Goal: Information Seeking & Learning: Learn about a topic

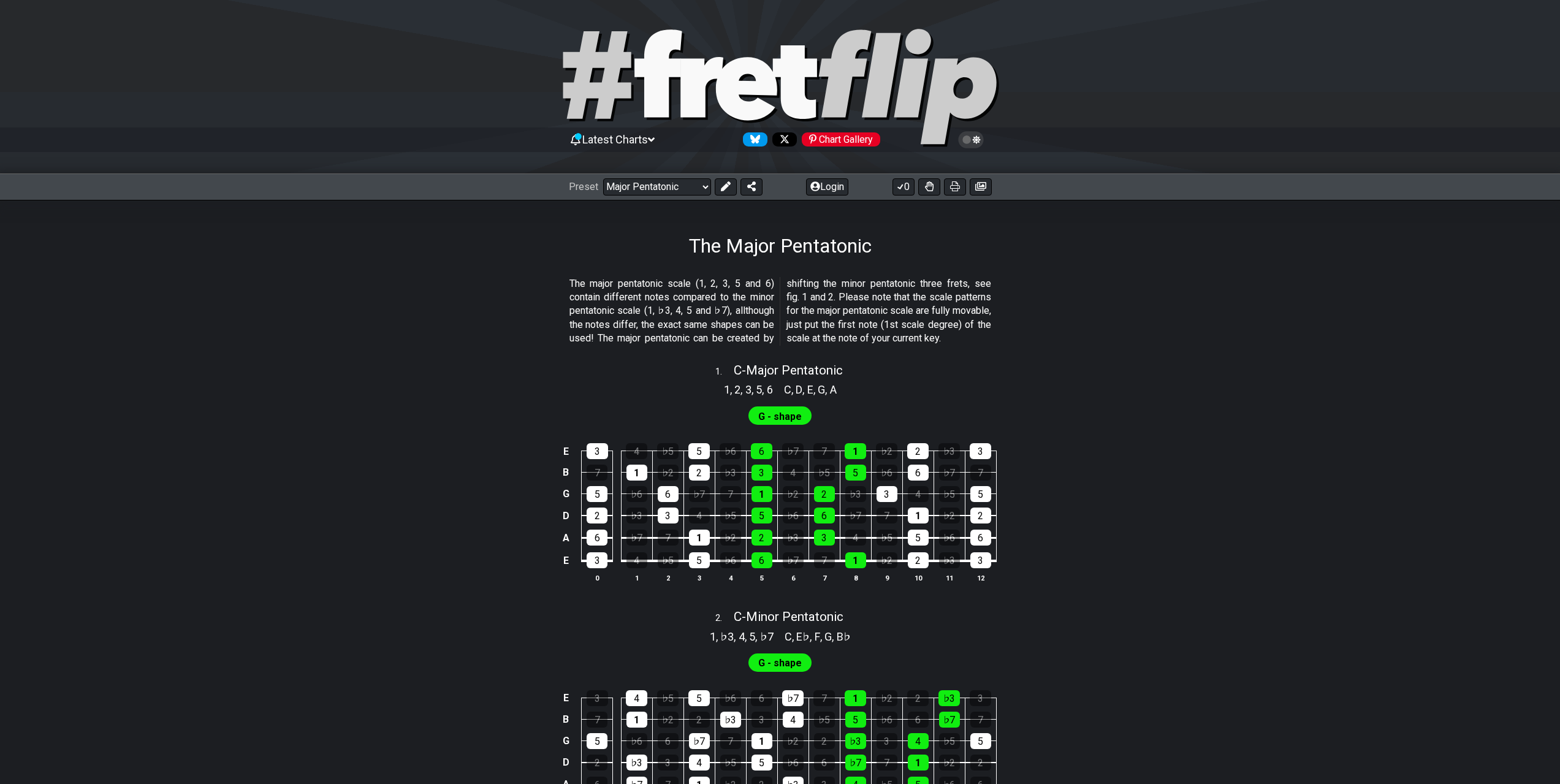
click at [678, 85] on icon at bounding box center [780, 88] width 441 height 122
select select "/welcome"
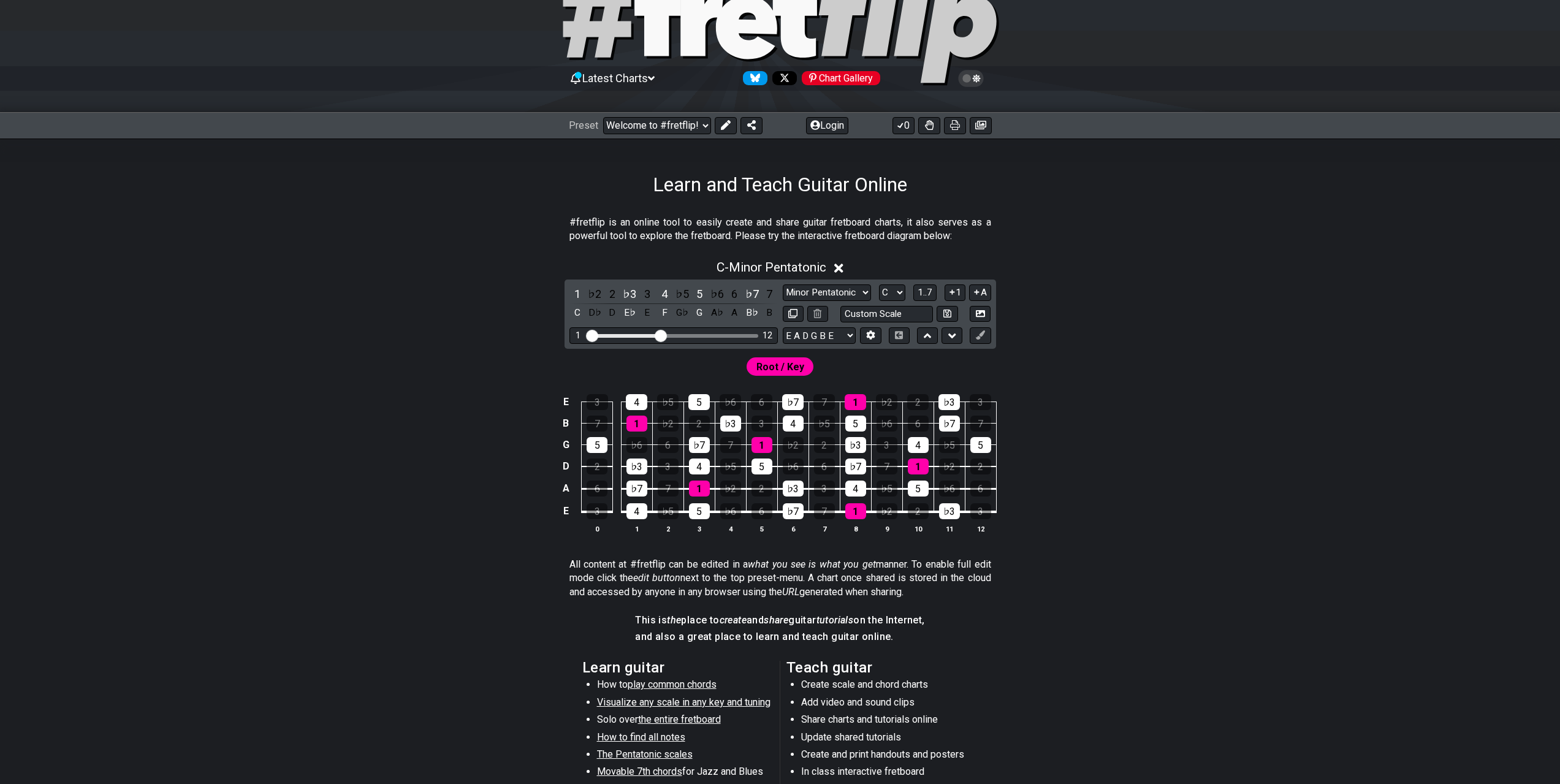
scroll to position [184, 0]
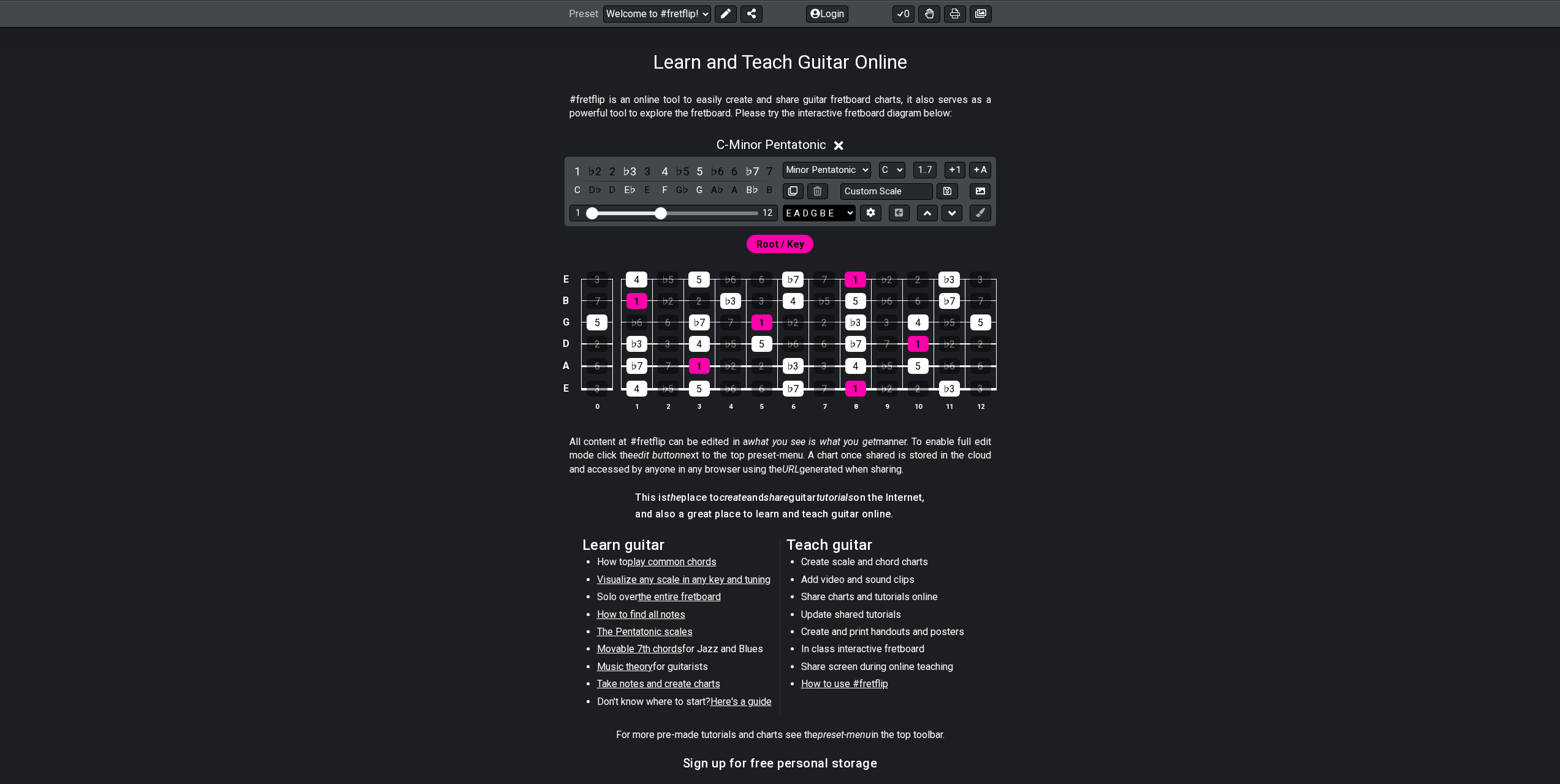
click at [829, 214] on select "E A D G B E E A D G B E E A D G B E B E A D F♯ B A D G C E A D A D G B E E♭ A♭ …" at bounding box center [819, 213] width 73 height 17
click at [459, 285] on div "E 3 4 ♭5 5 ♭6 6 ♭7 7 1 ♭2 2 ♭3 3 B 7 1 ♭2 2 ♭3 3 4 ♭5 5 ♭6 6 ♭7 7 G 5 ♭6 6 ♭7 7…" at bounding box center [780, 341] width 956 height 172
click at [858, 165] on select "Minor Pentatonic Click to edit Minor Pentatonic Major Pentatonic Minor Blues Ma…" at bounding box center [826, 170] width 88 height 17
click at [1061, 255] on div "Root / Key" at bounding box center [780, 240] width 956 height 29
click at [897, 165] on select "A♭ A A♯ B♭ B C C♯ D♭ D D♯ E♭ E F F♯ G♭ G G♯" at bounding box center [892, 170] width 26 height 17
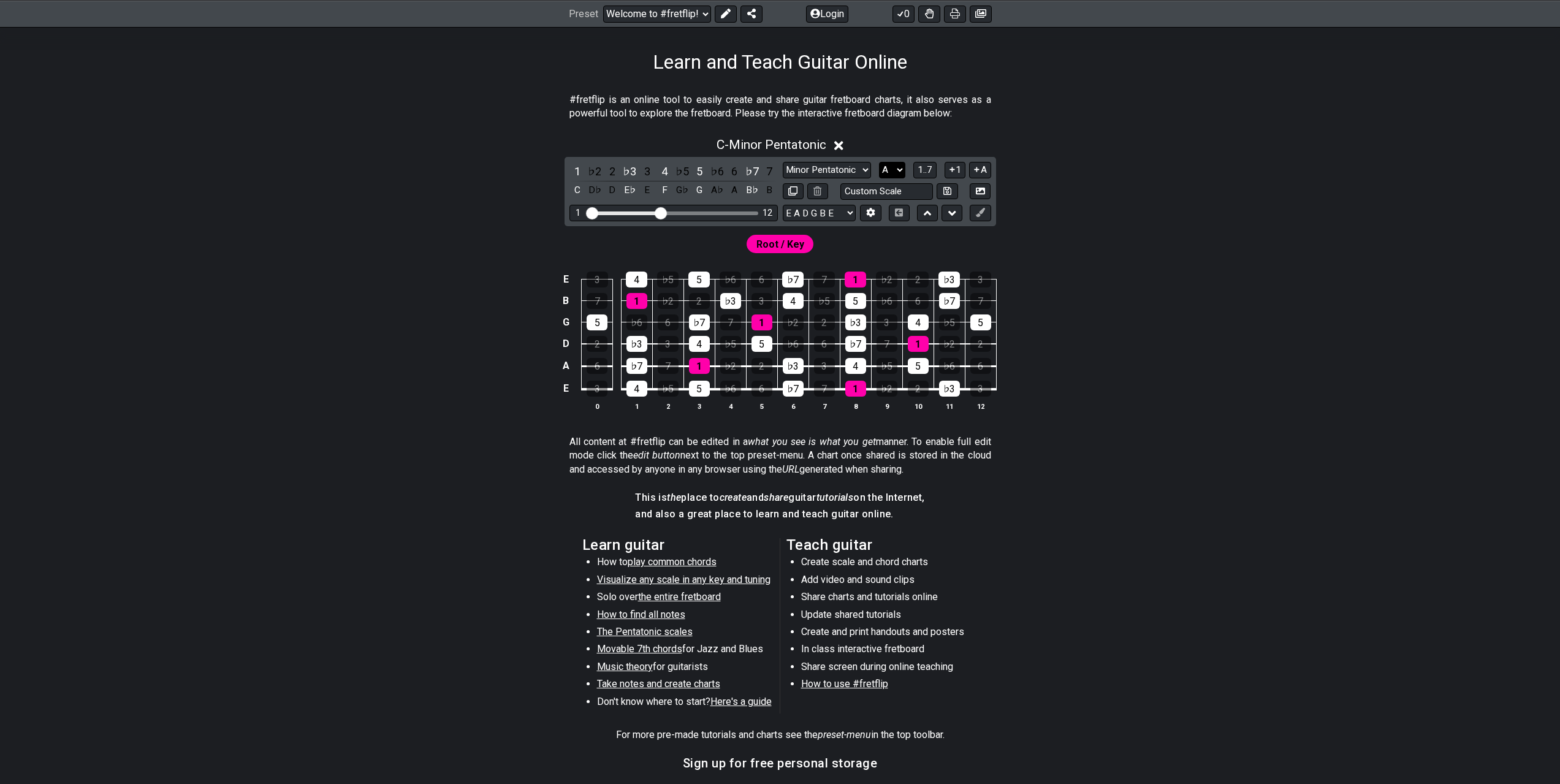
click at [879, 162] on select "A♭ A A♯ B♭ B C C♯ D♭ D D♯ E♭ E F F♯ G♭ G G♯" at bounding box center [892, 170] width 26 height 17
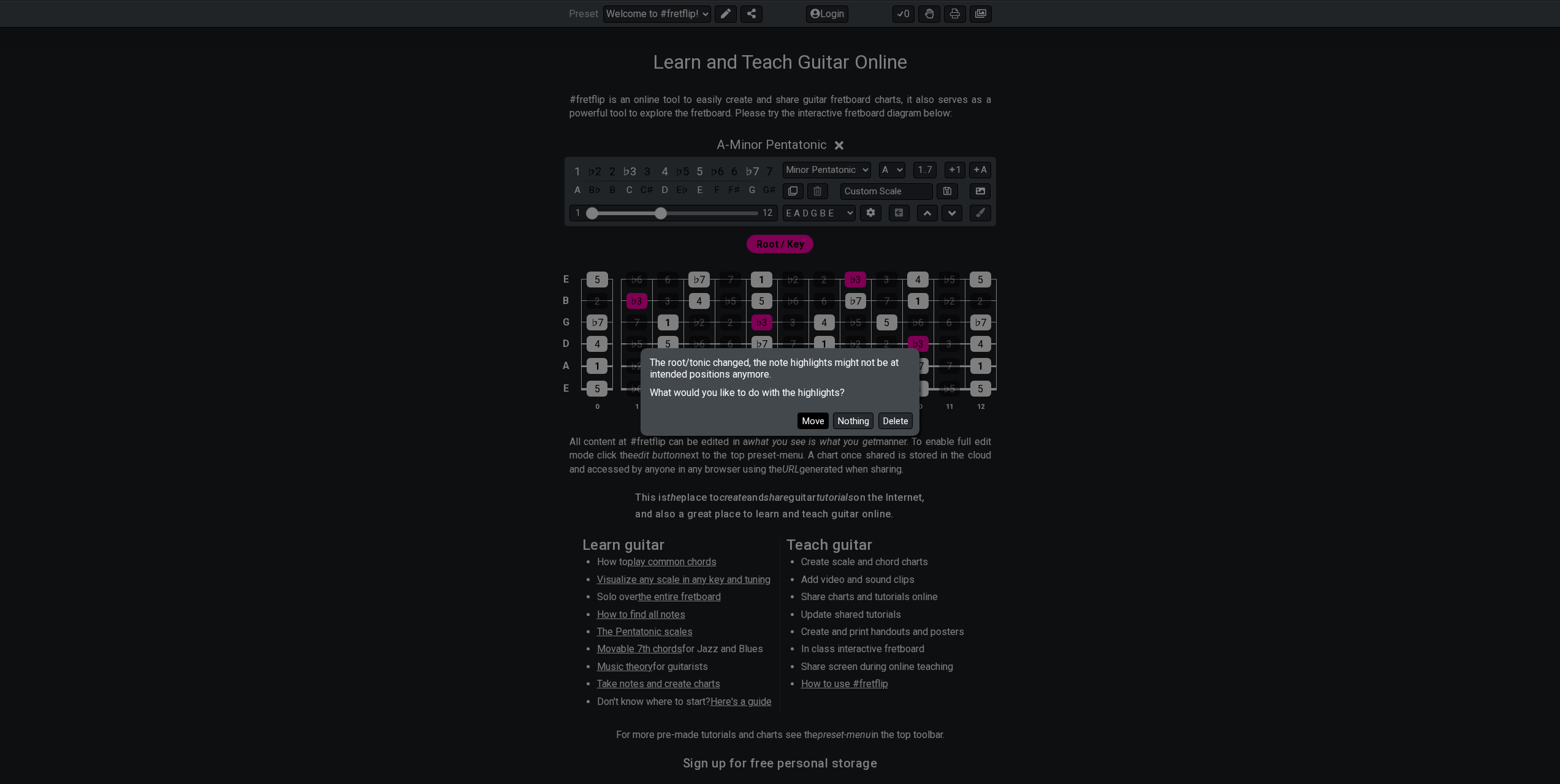
click at [814, 420] on button "Move" at bounding box center [813, 421] width 31 height 17
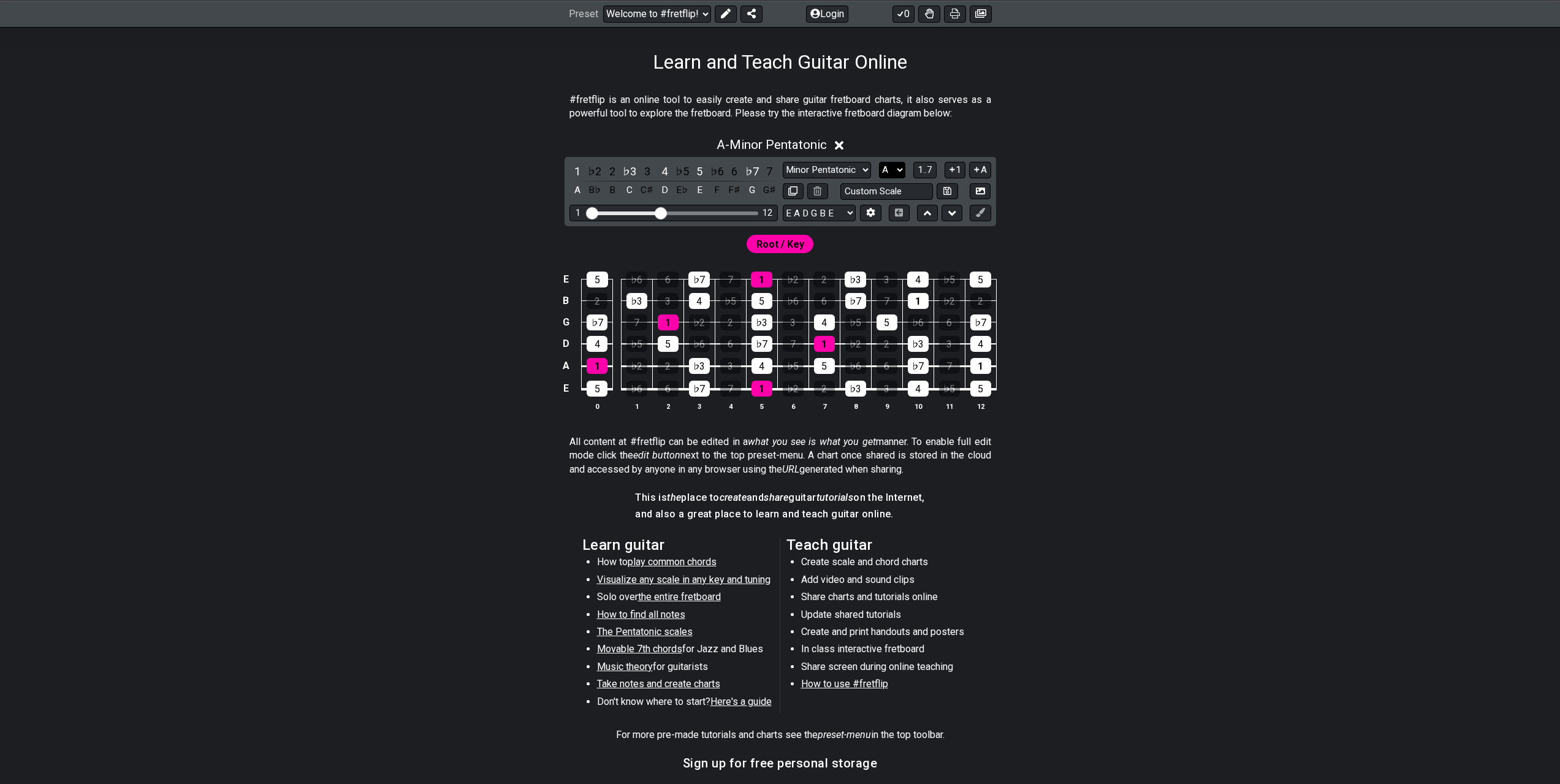
click at [893, 168] on select "A♭ A A♯ B♭ B C C♯ D♭ D D♯ E♭ E F F♯ G♭ G G♯" at bounding box center [892, 170] width 26 height 17
select select "B"
click at [879, 162] on select "A♭ A A♯ B♭ B C C♯ D♭ D D♯ E♭ E F F♯ G♭ G G♯" at bounding box center [892, 170] width 26 height 17
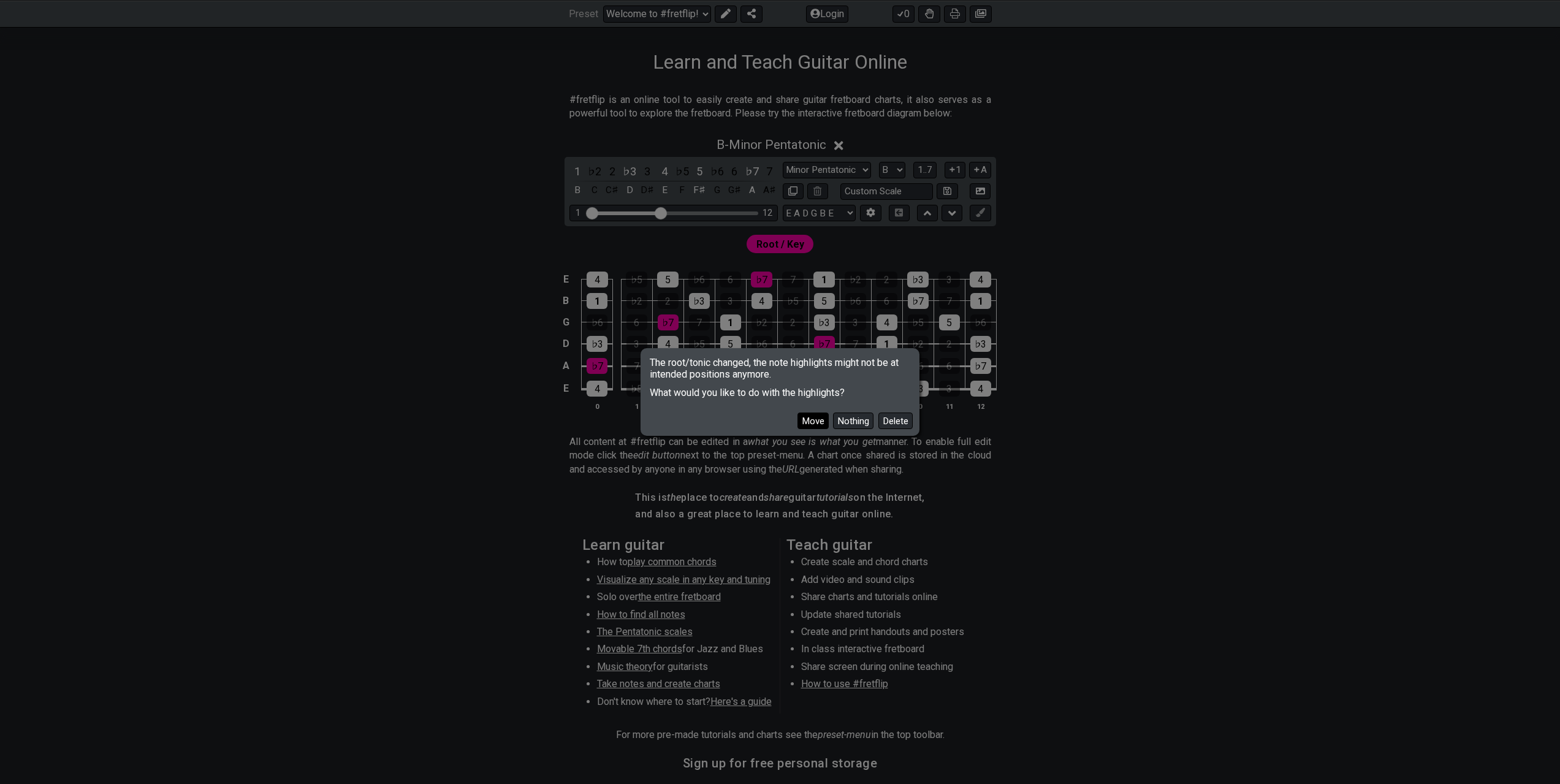
click at [821, 421] on button "Move" at bounding box center [813, 421] width 31 height 17
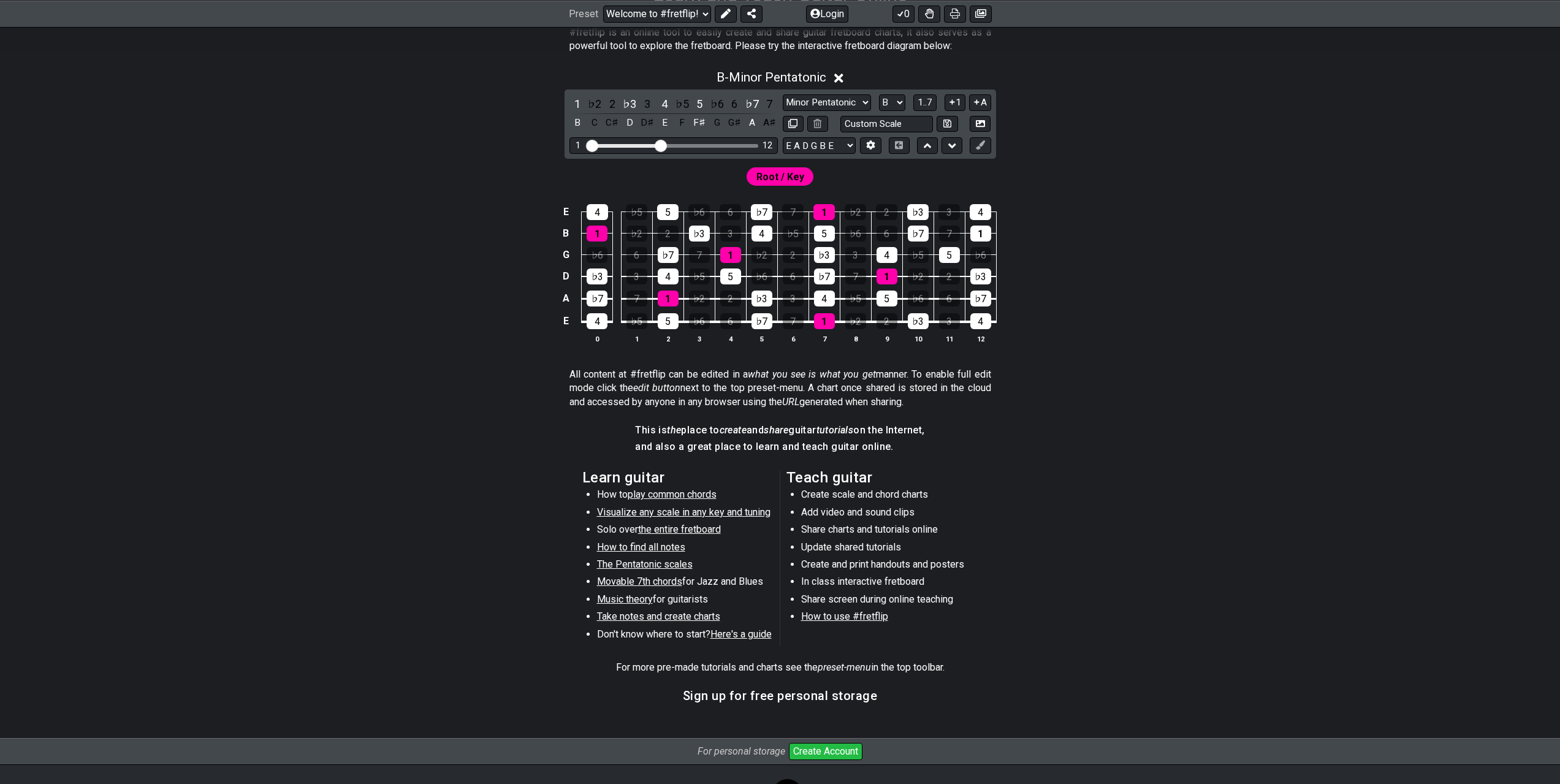
scroll to position [327, 0]
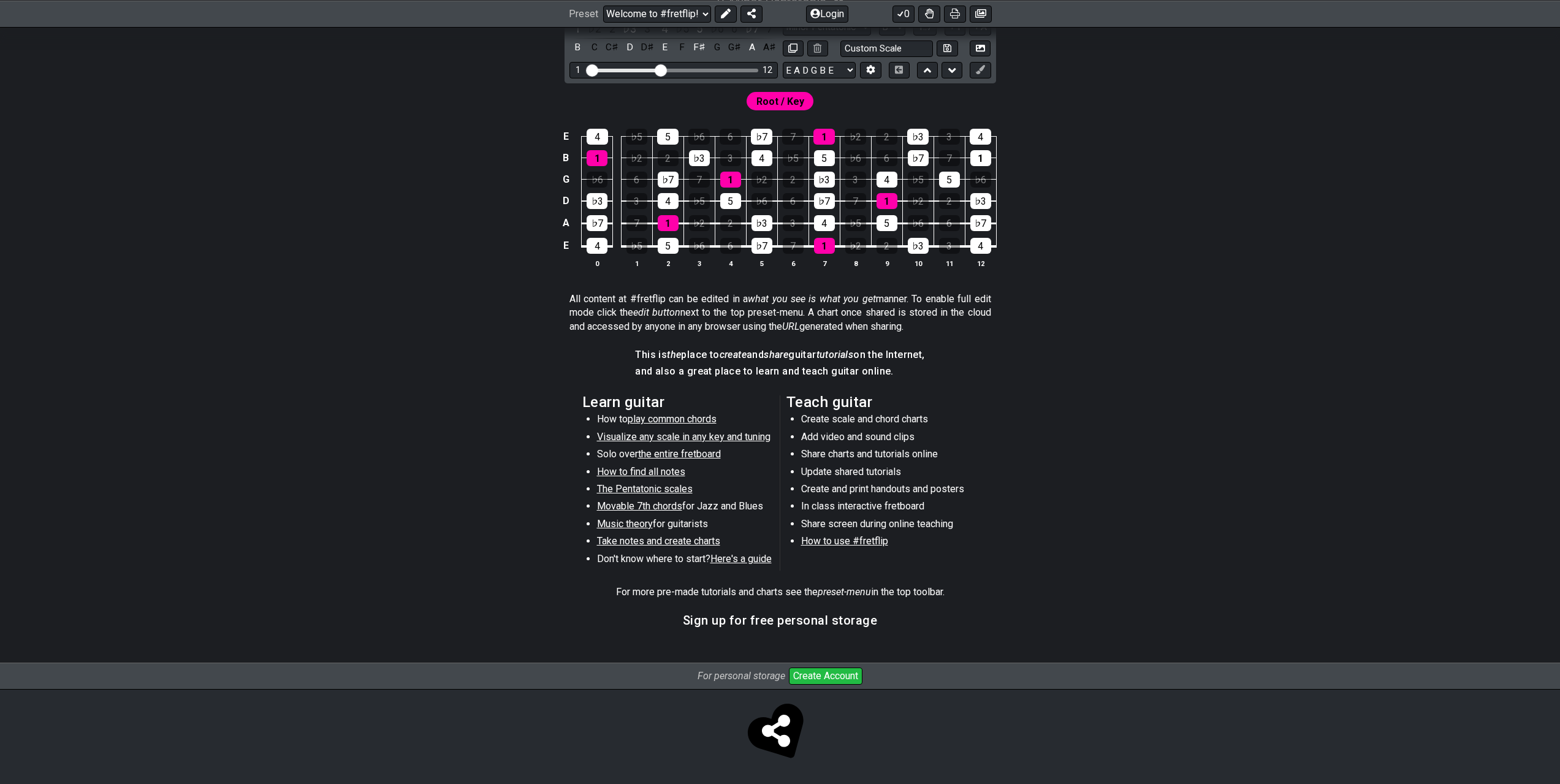
click at [629, 524] on span "Music theory" at bounding box center [625, 523] width 56 height 11
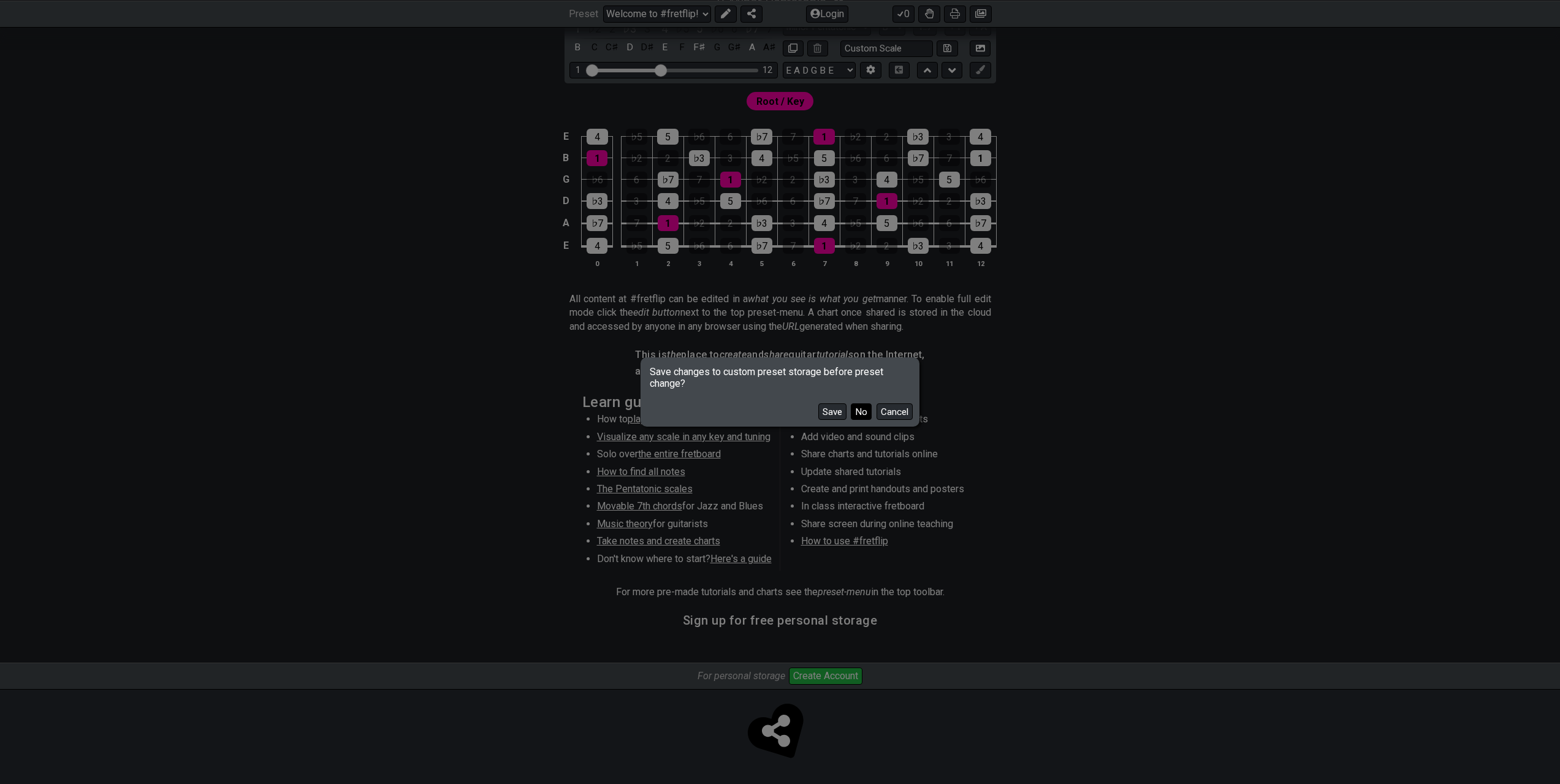
click at [864, 413] on button "No" at bounding box center [861, 412] width 21 height 17
select select "/scale-degrees-and-intervals"
